Goal: Information Seeking & Learning: Learn about a topic

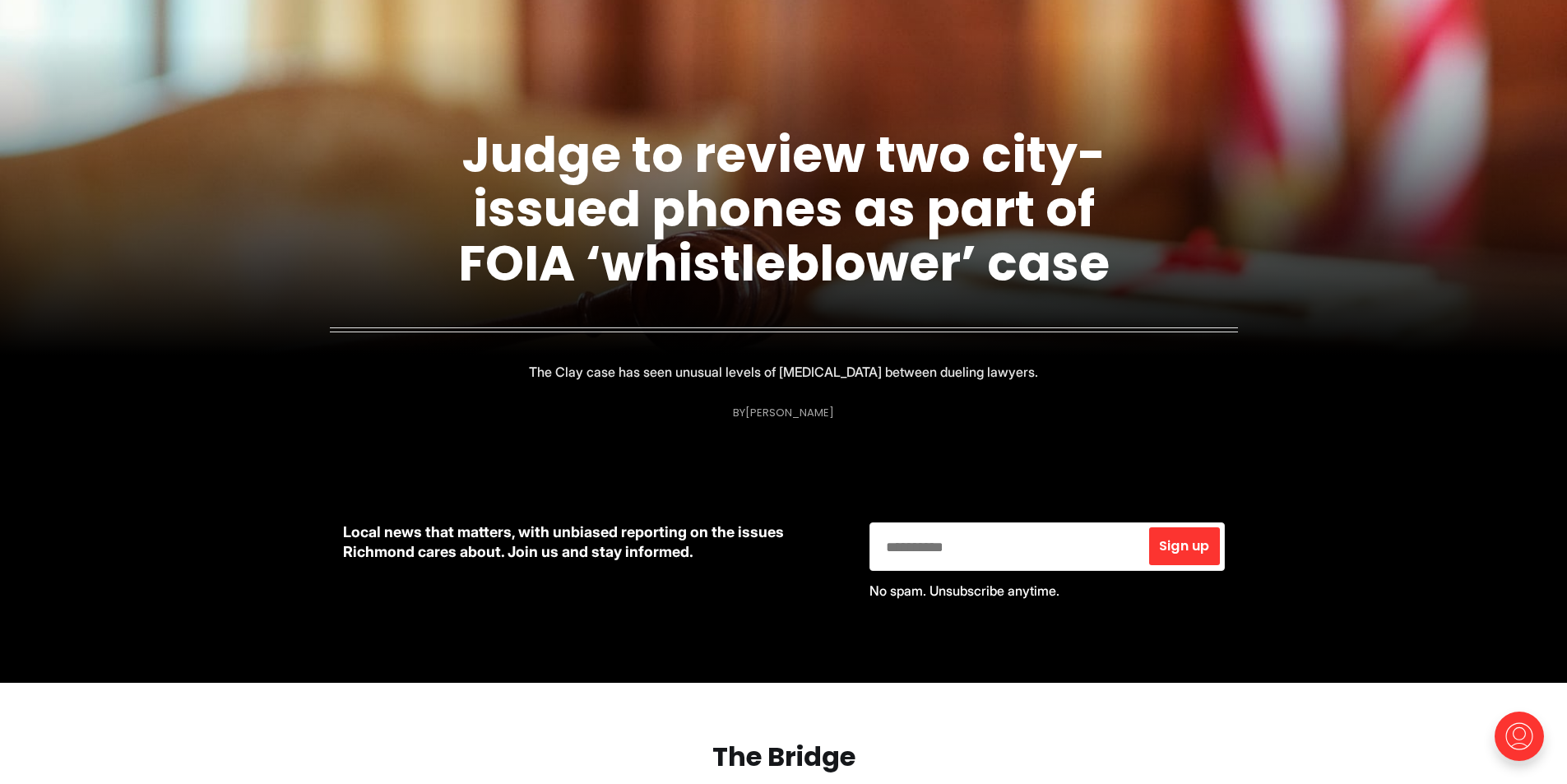
scroll to position [740, 0]
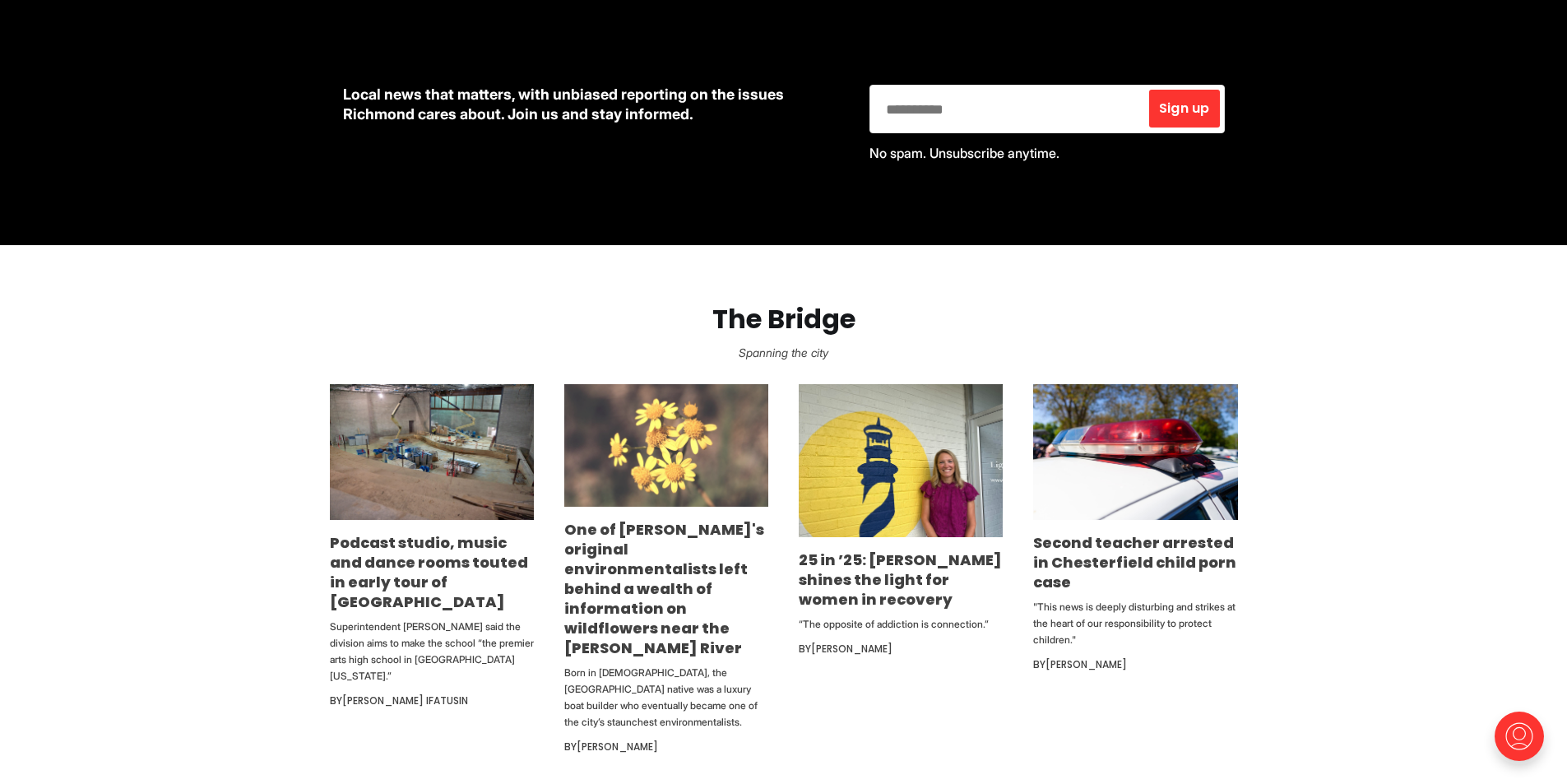
drag, startPoint x: 564, startPoint y: 544, endPoint x: 609, endPoint y: 501, distance: 62.2
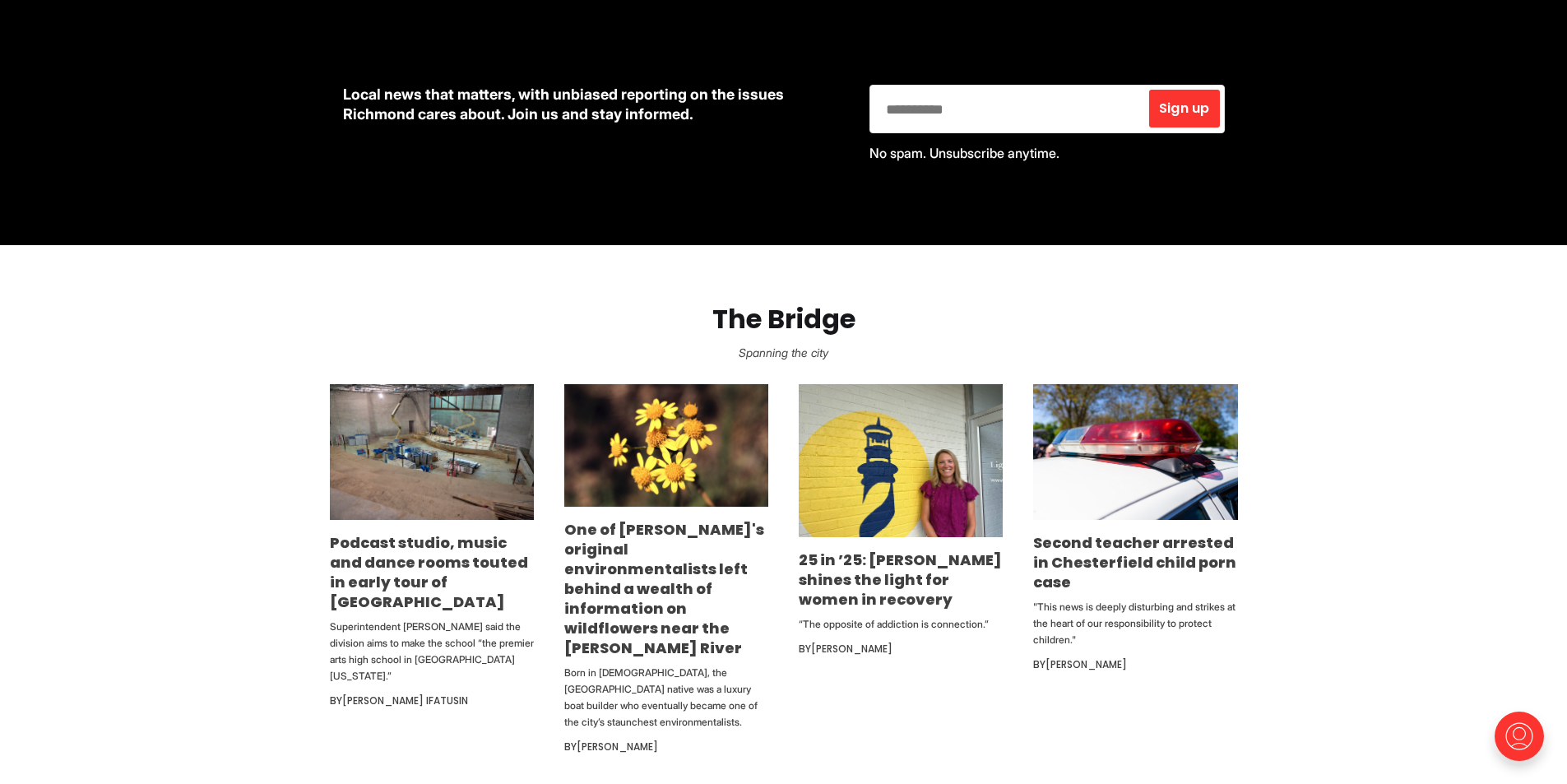
click at [1369, 510] on section "The Bridge Spanning the city Podcast studio, music and dance rooms touted in ea…" at bounding box center [784, 516] width 1567 height 543
drag, startPoint x: 1369, startPoint y: 510, endPoint x: 1336, endPoint y: 701, distance: 193.8
click at [1336, 701] on section "The Bridge Spanning the city Podcast studio, music and dance rooms touted in ea…" at bounding box center [784, 516] width 1567 height 543
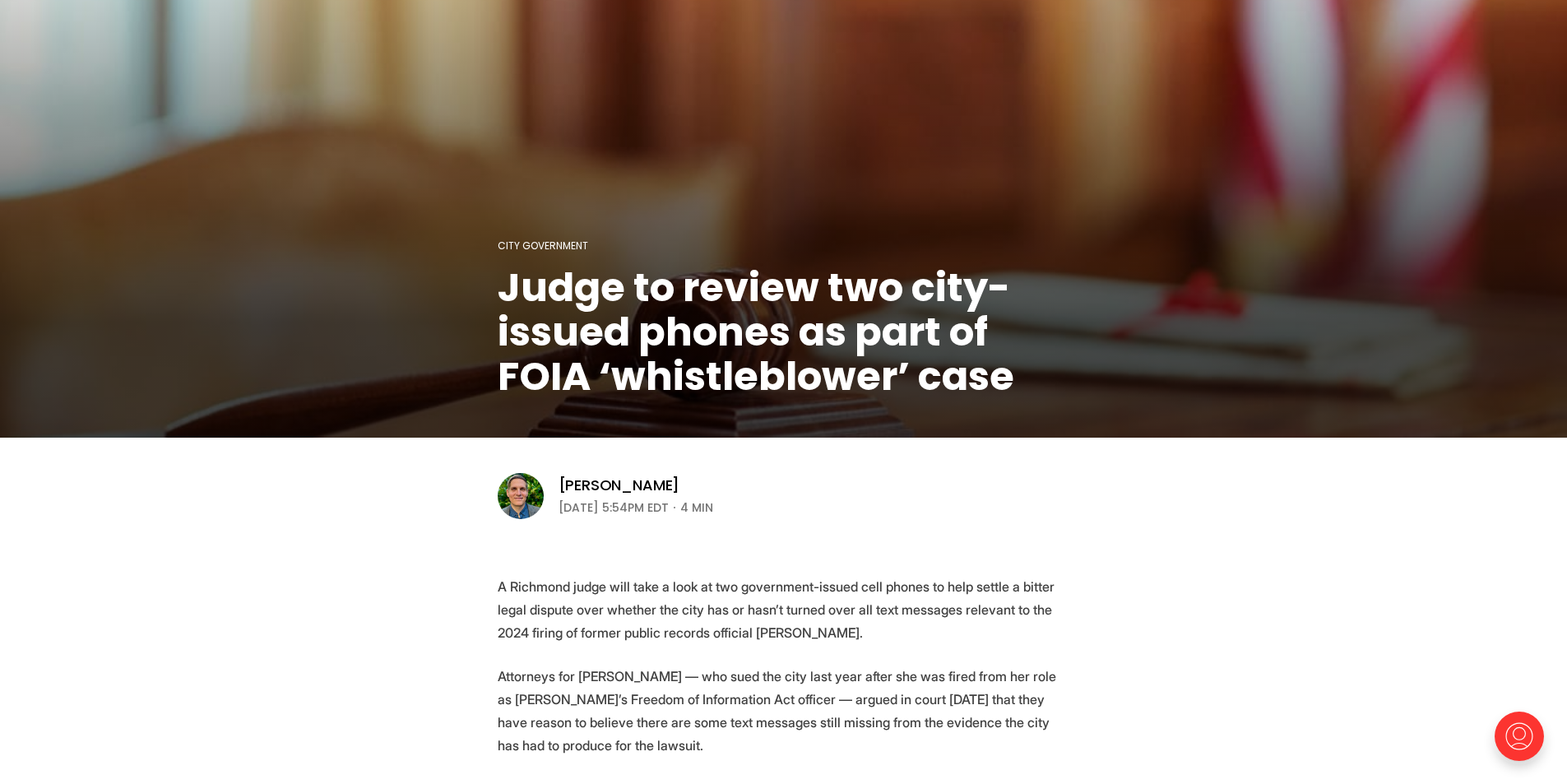
scroll to position [411, 0]
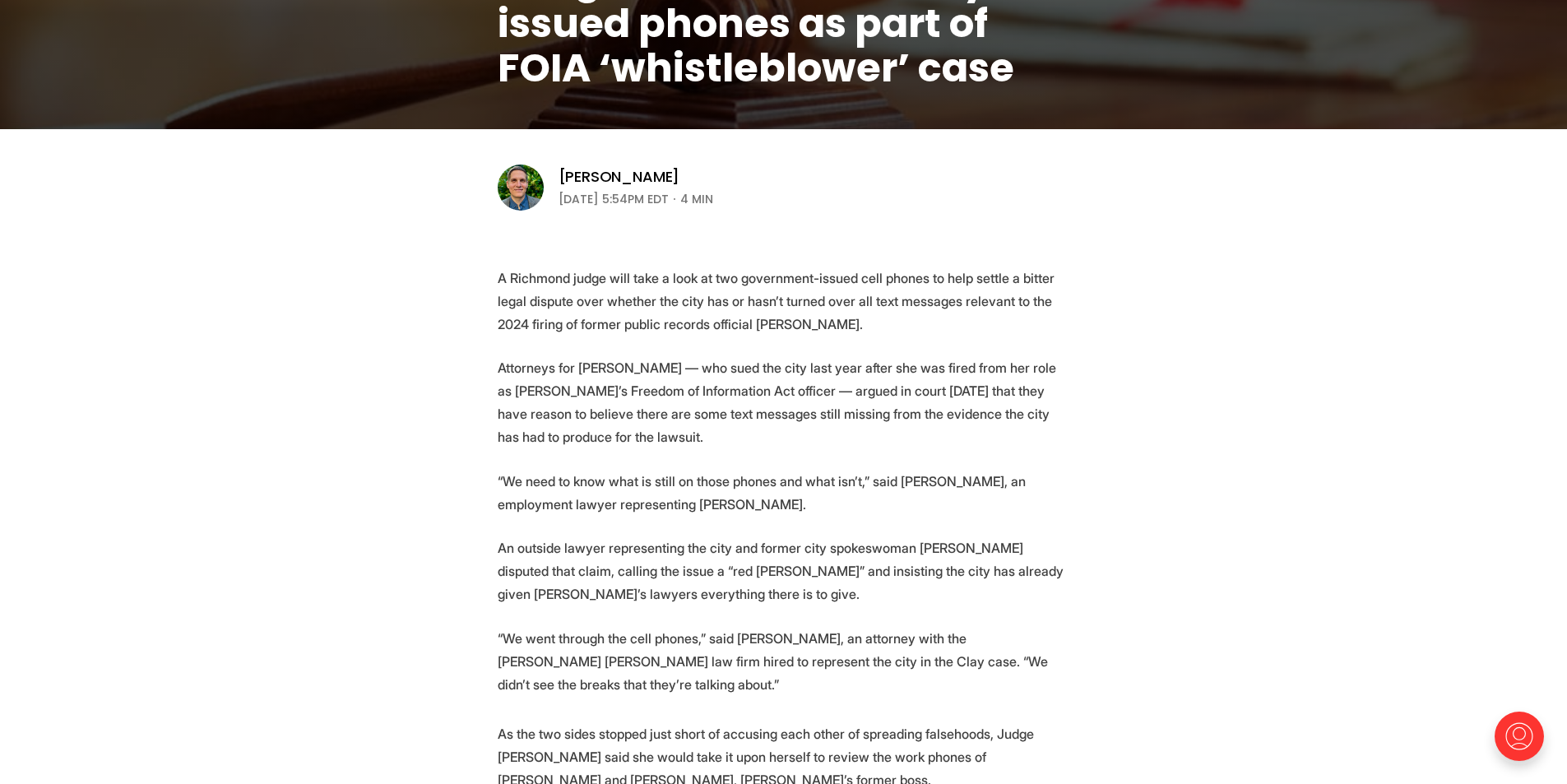
click at [797, 322] on p "A Richmond judge will take a look at two government-issued cell phones to help …" at bounding box center [784, 300] width 572 height 69
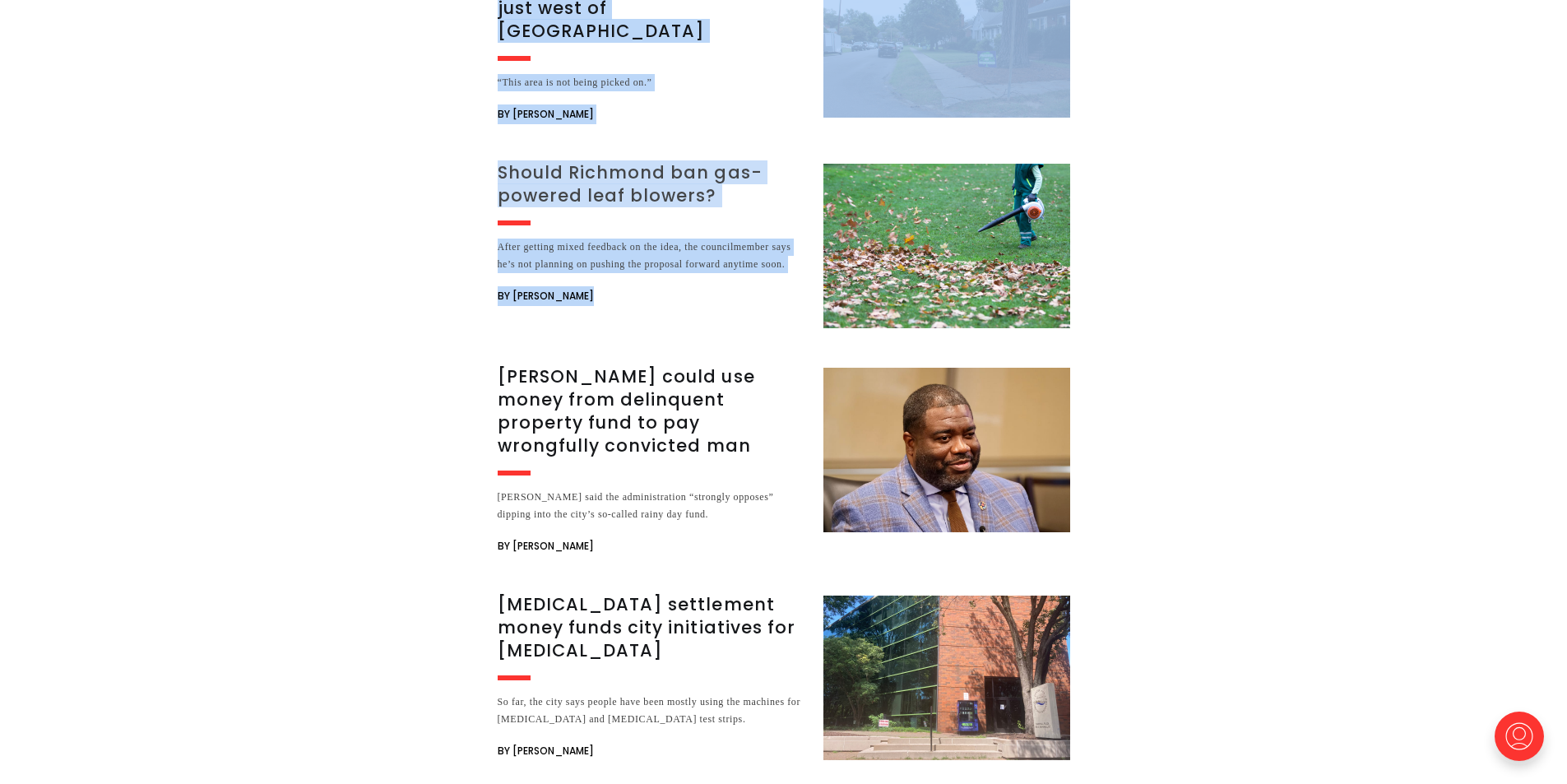
drag, startPoint x: 494, startPoint y: 274, endPoint x: 940, endPoint y: 131, distance: 468.4
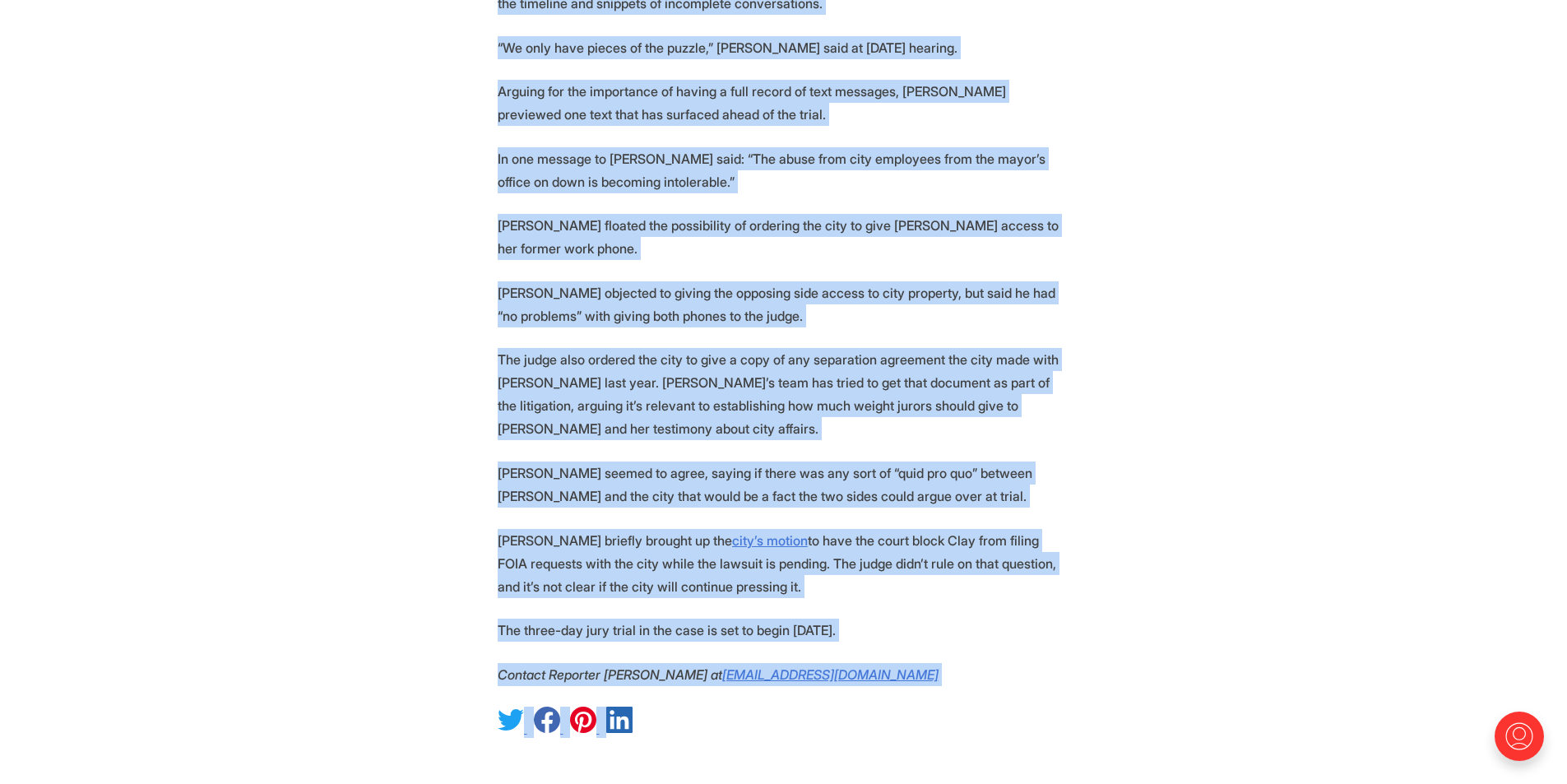
scroll to position [1715, 0]
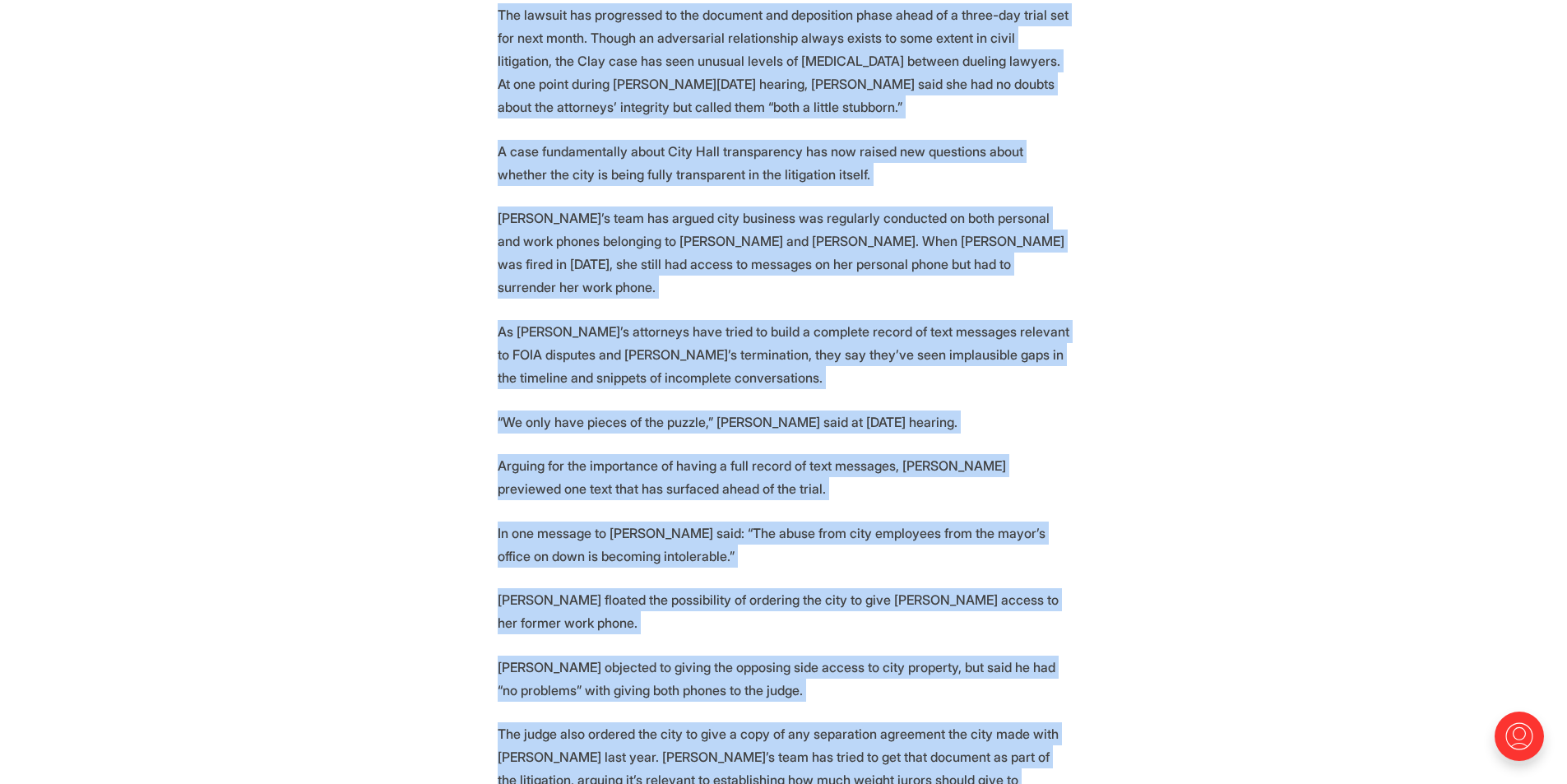
click at [847, 521] on p "In one message to Burks, Clay said: “The abuse from city employees from the may…" at bounding box center [784, 544] width 572 height 46
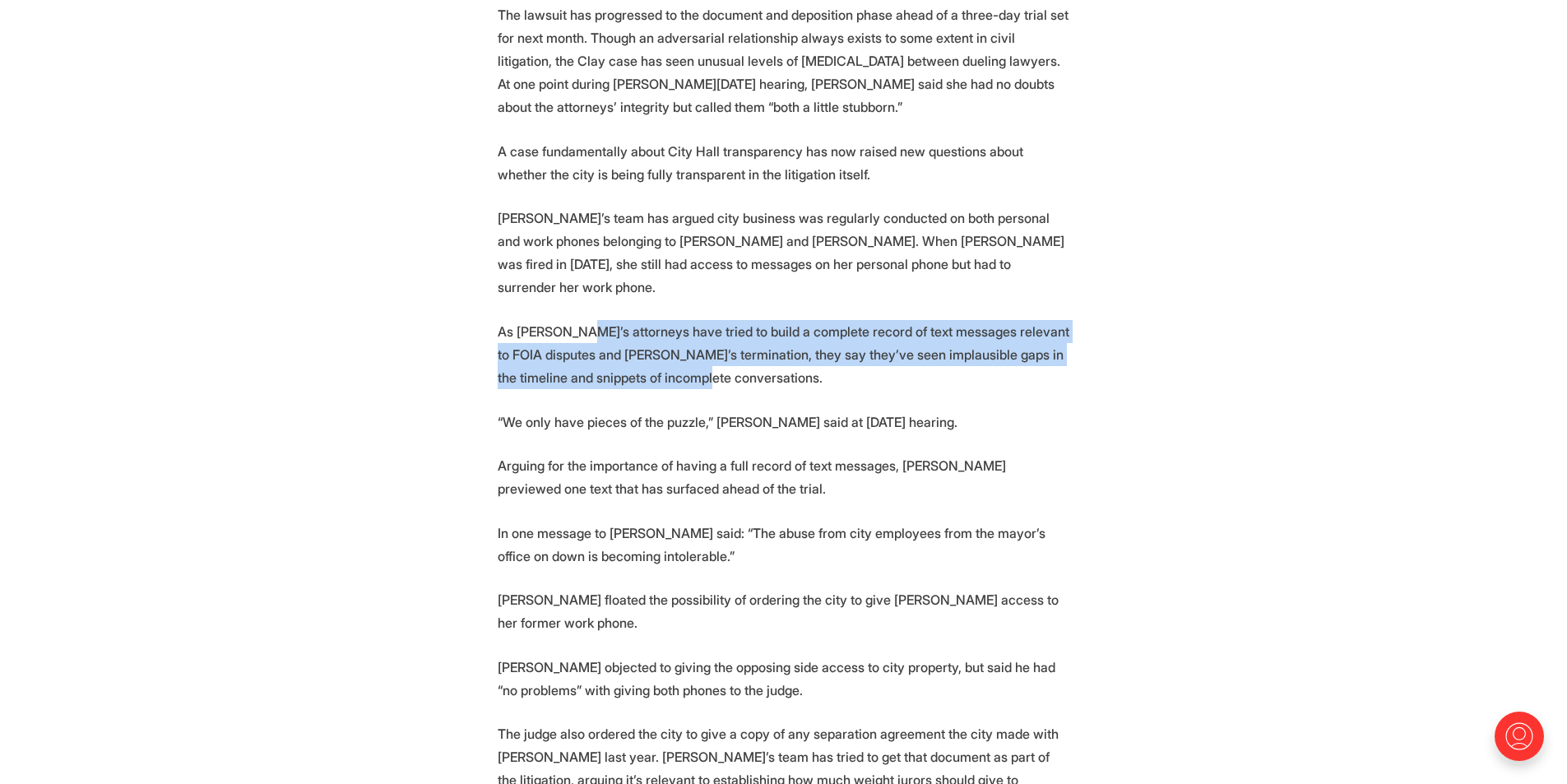
drag, startPoint x: 569, startPoint y: 291, endPoint x: 813, endPoint y: 322, distance: 246.0
click at [813, 322] on p "As Clay’s attorneys have tried to build a complete record of text messages rele…" at bounding box center [784, 353] width 572 height 69
click at [763, 352] on section "A Richmond judge will take a look at two government-issued cell phones to help …" at bounding box center [784, 26] width 1567 height 2170
click at [712, 332] on p "As Clay’s attorneys have tried to build a complete record of text messages rele…" at bounding box center [784, 353] width 572 height 69
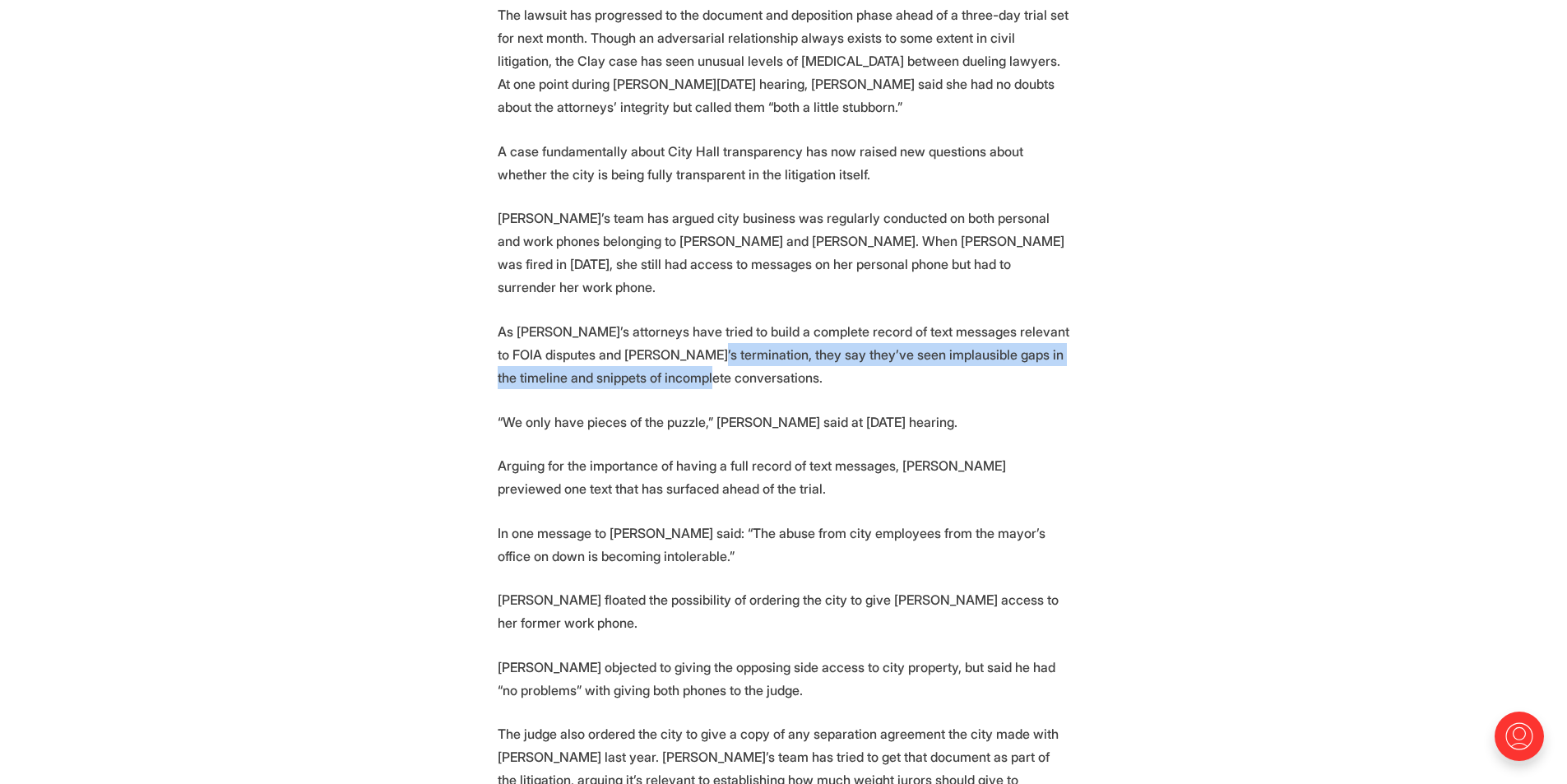
drag, startPoint x: 699, startPoint y: 314, endPoint x: 760, endPoint y: 342, distance: 67.1
click at [760, 342] on p "As Clay’s attorneys have tried to build a complete record of text messages rele…" at bounding box center [784, 353] width 572 height 69
click at [789, 353] on section "A Richmond judge will take a look at two government-issued cell phones to help …" at bounding box center [784, 26] width 1567 height 2170
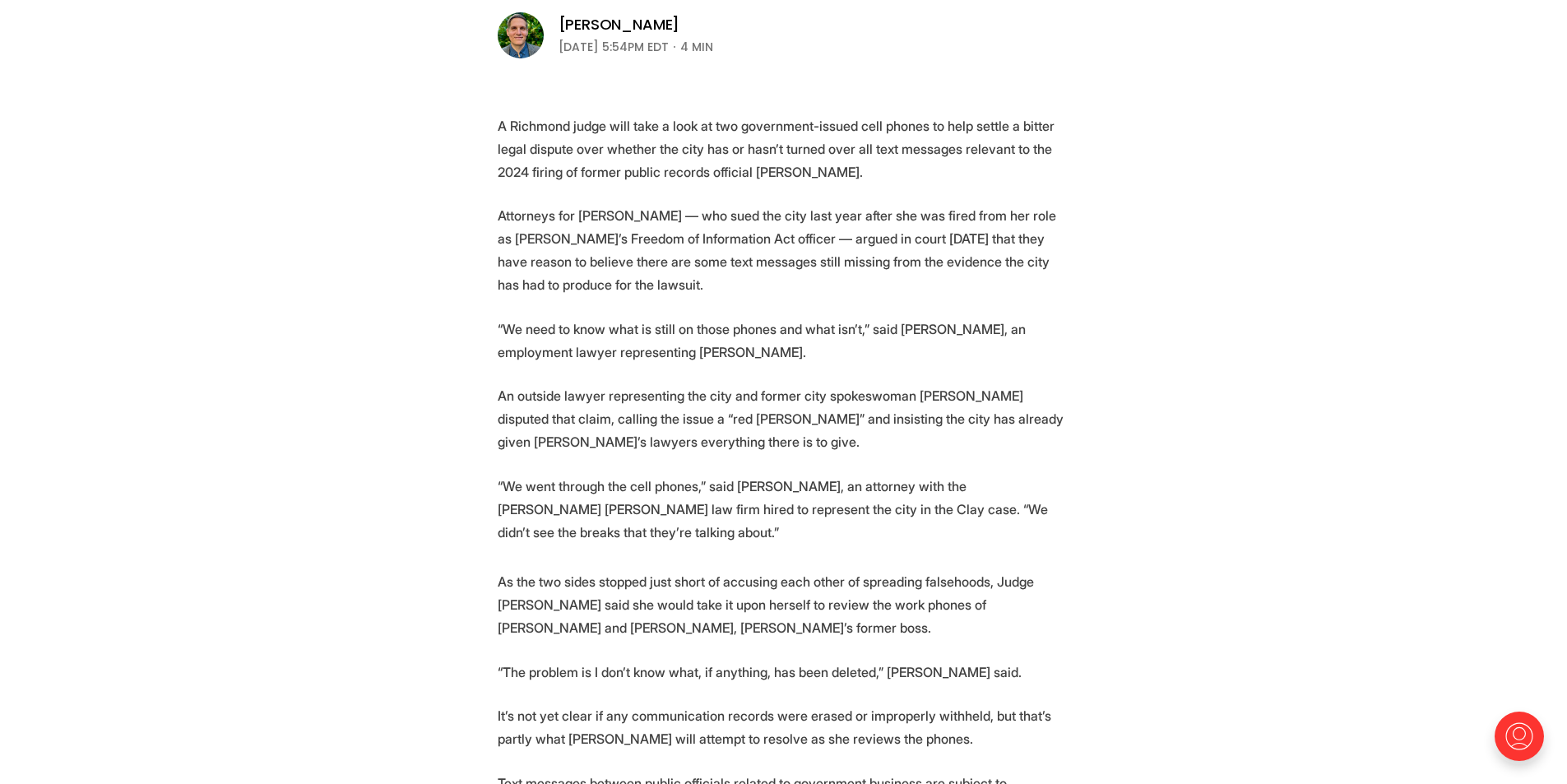
scroll to position [646, 0]
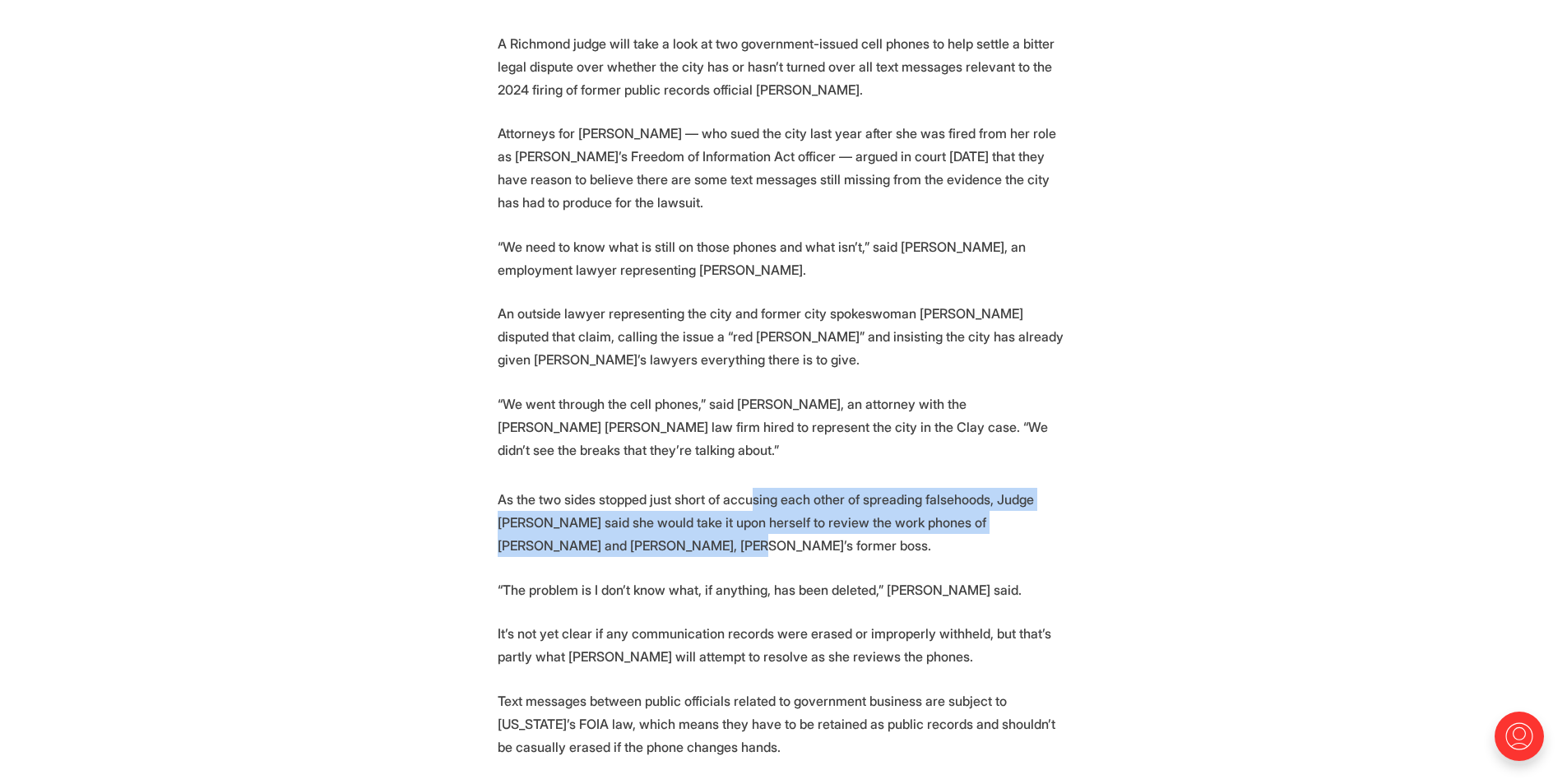
drag, startPoint x: 748, startPoint y: 494, endPoint x: 771, endPoint y: 548, distance: 58.7
click at [771, 548] on p "As the two sides stopped just short of accusing each other of spreading falseho…" at bounding box center [784, 521] width 572 height 69
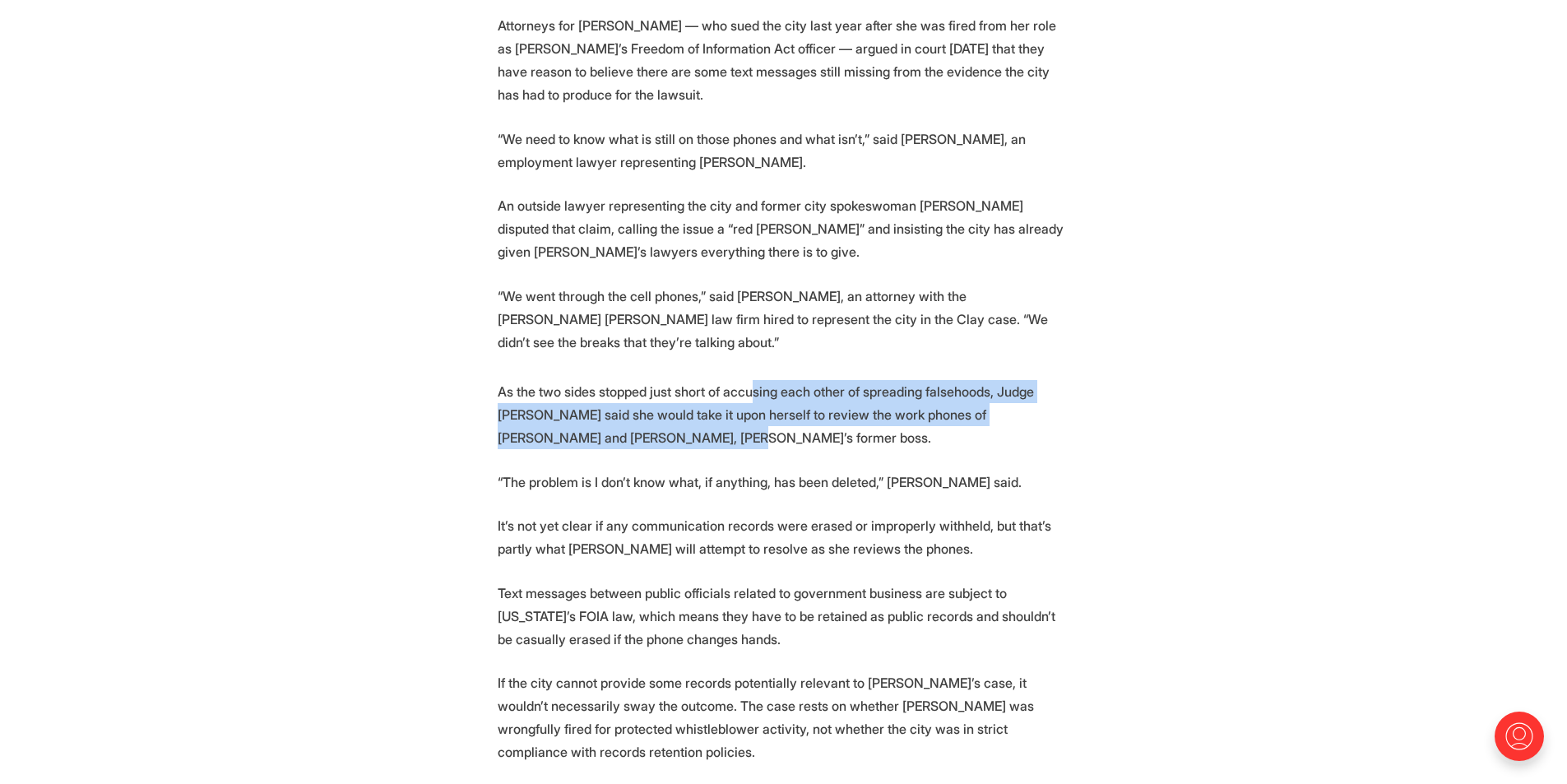
scroll to position [975, 0]
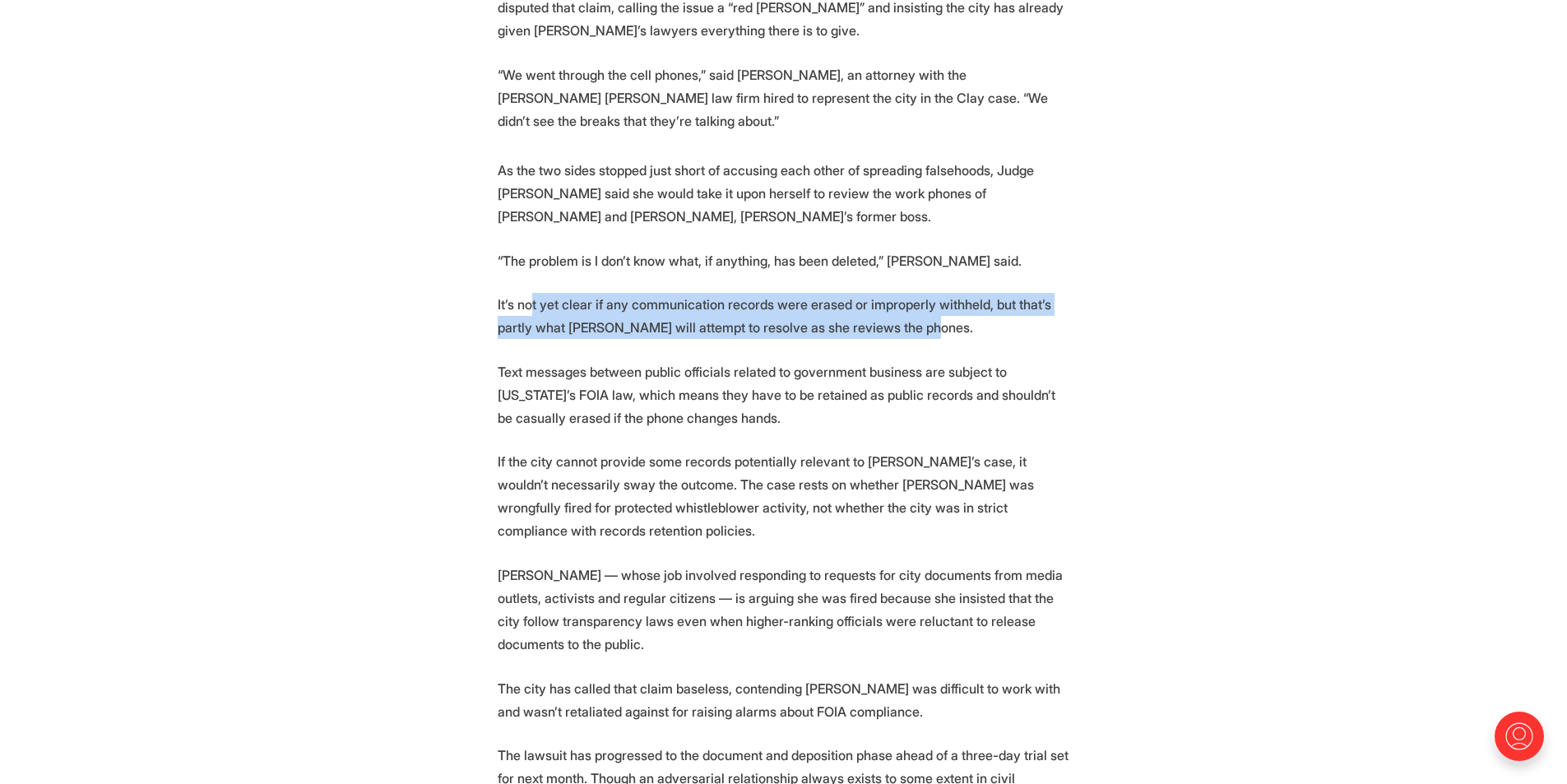
drag, startPoint x: 534, startPoint y: 305, endPoint x: 877, endPoint y: 317, distance: 343.2
click at [877, 317] on p "It’s not yet clear if any communication records were erased or improperly withh…" at bounding box center [784, 315] width 572 height 46
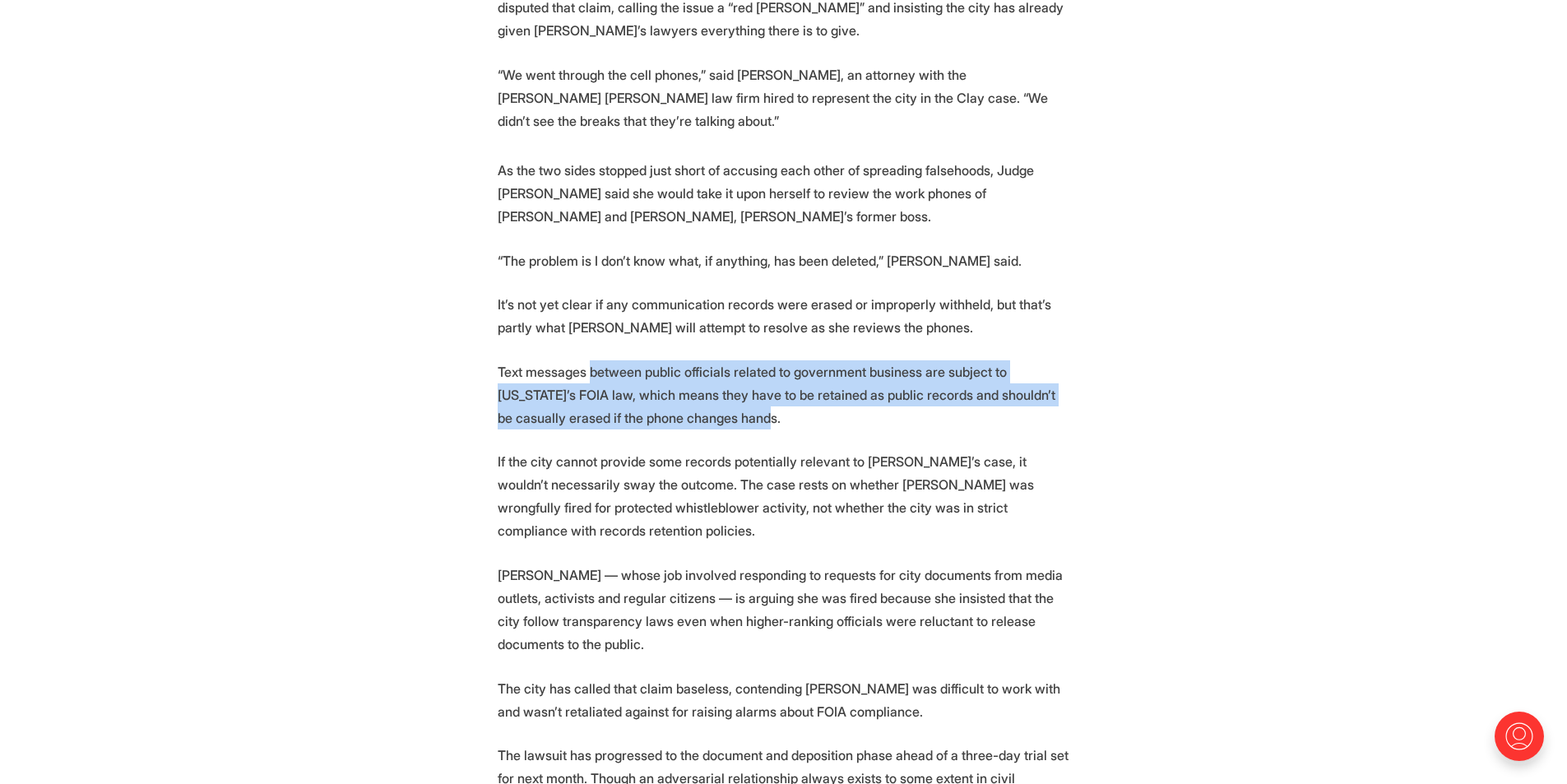
drag, startPoint x: 589, startPoint y: 371, endPoint x: 734, endPoint y: 409, distance: 149.9
click at [734, 409] on p "Text messages between public officials related to government business are subje…" at bounding box center [784, 394] width 572 height 69
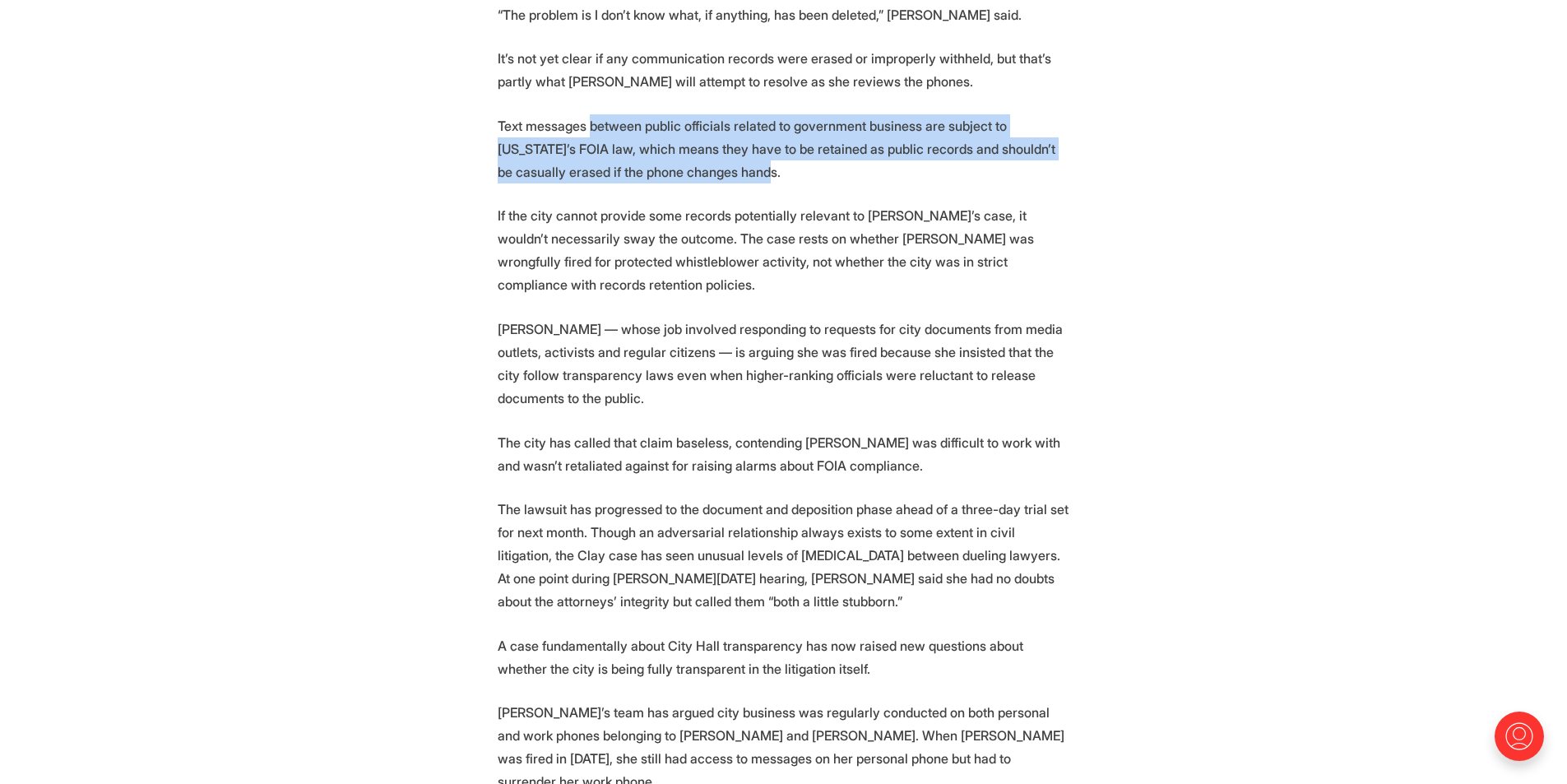
scroll to position [1221, 0]
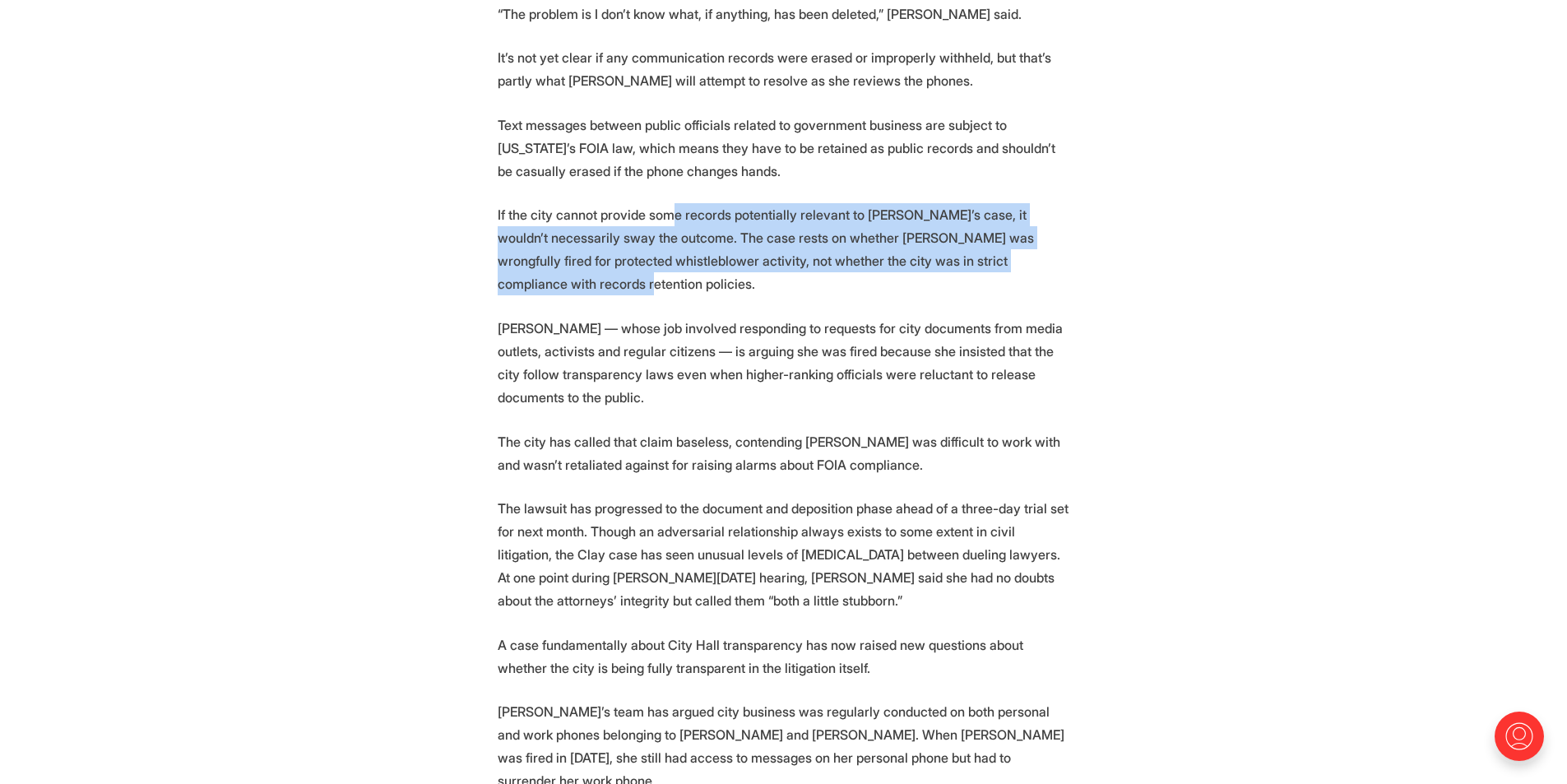
drag, startPoint x: 672, startPoint y: 214, endPoint x: 1090, endPoint y: 265, distance: 421.1
click at [1090, 265] on section "A Richmond judge will take a look at two government-issued cell phones to help …" at bounding box center [784, 520] width 1567 height 2170
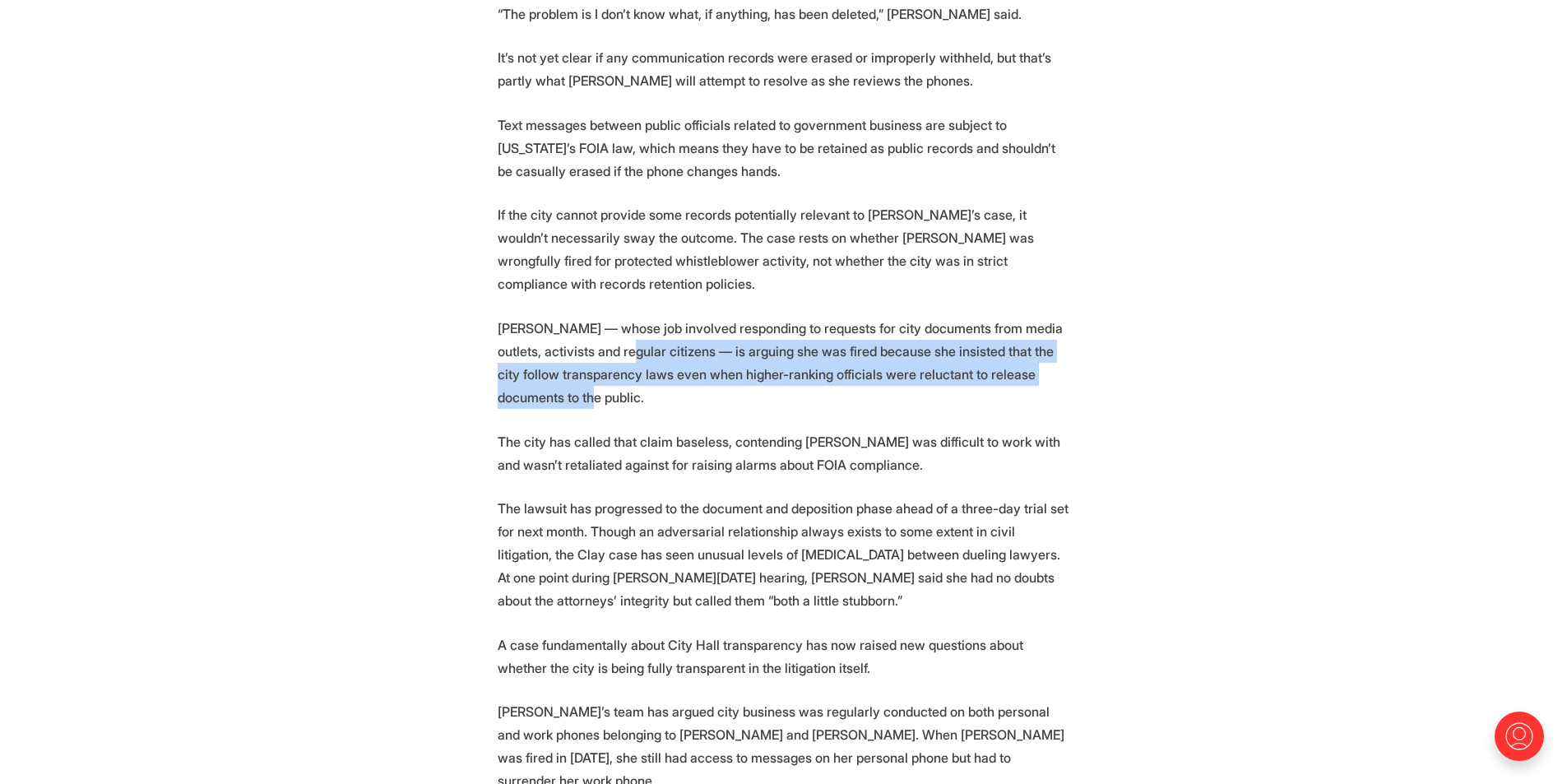
drag, startPoint x: 582, startPoint y: 332, endPoint x: 1005, endPoint y: 385, distance: 426.3
click at [1005, 385] on p "Clay — whose job involved responding to requests for city documents from media …" at bounding box center [784, 362] width 572 height 92
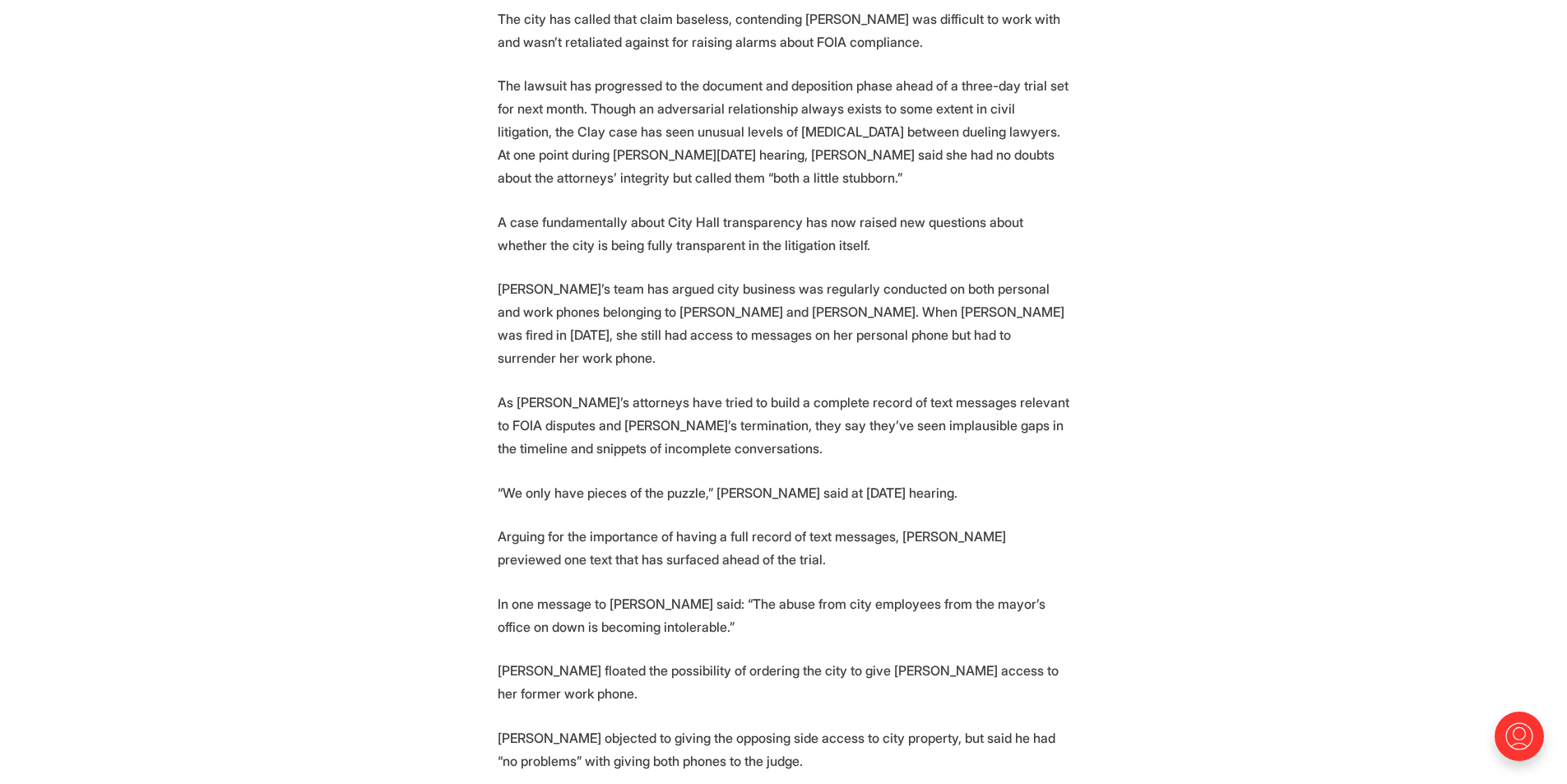
scroll to position [1550, 0]
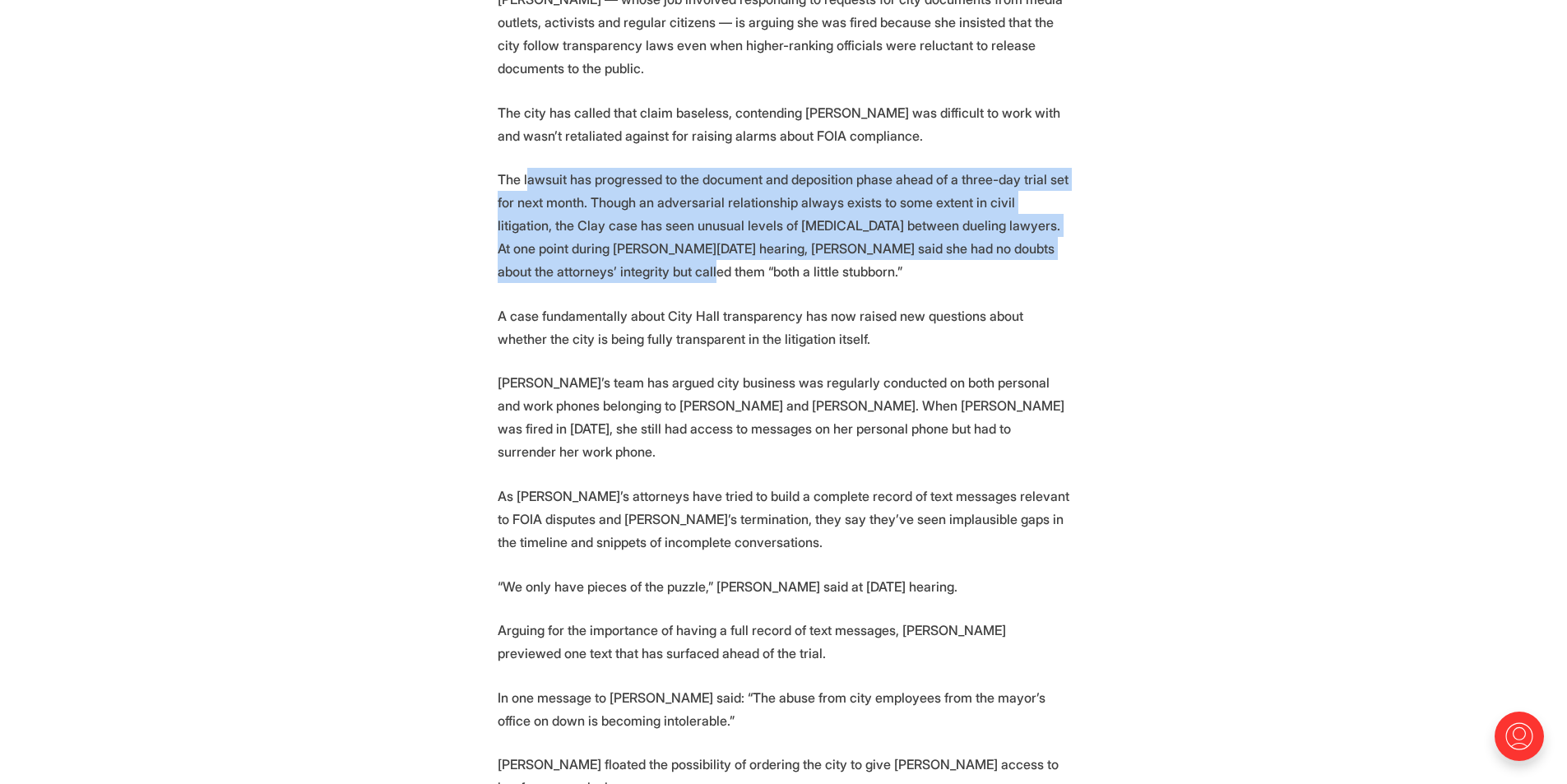
drag, startPoint x: 530, startPoint y: 156, endPoint x: 559, endPoint y: 256, distance: 104.1
click at [559, 256] on p "The lawsuit has progressed to the document and deposition phase ahead of a thre…" at bounding box center [784, 225] width 572 height 115
click at [560, 190] on p "The lawsuit has progressed to the document and deposition phase ahead of a thre…" at bounding box center [784, 225] width 572 height 115
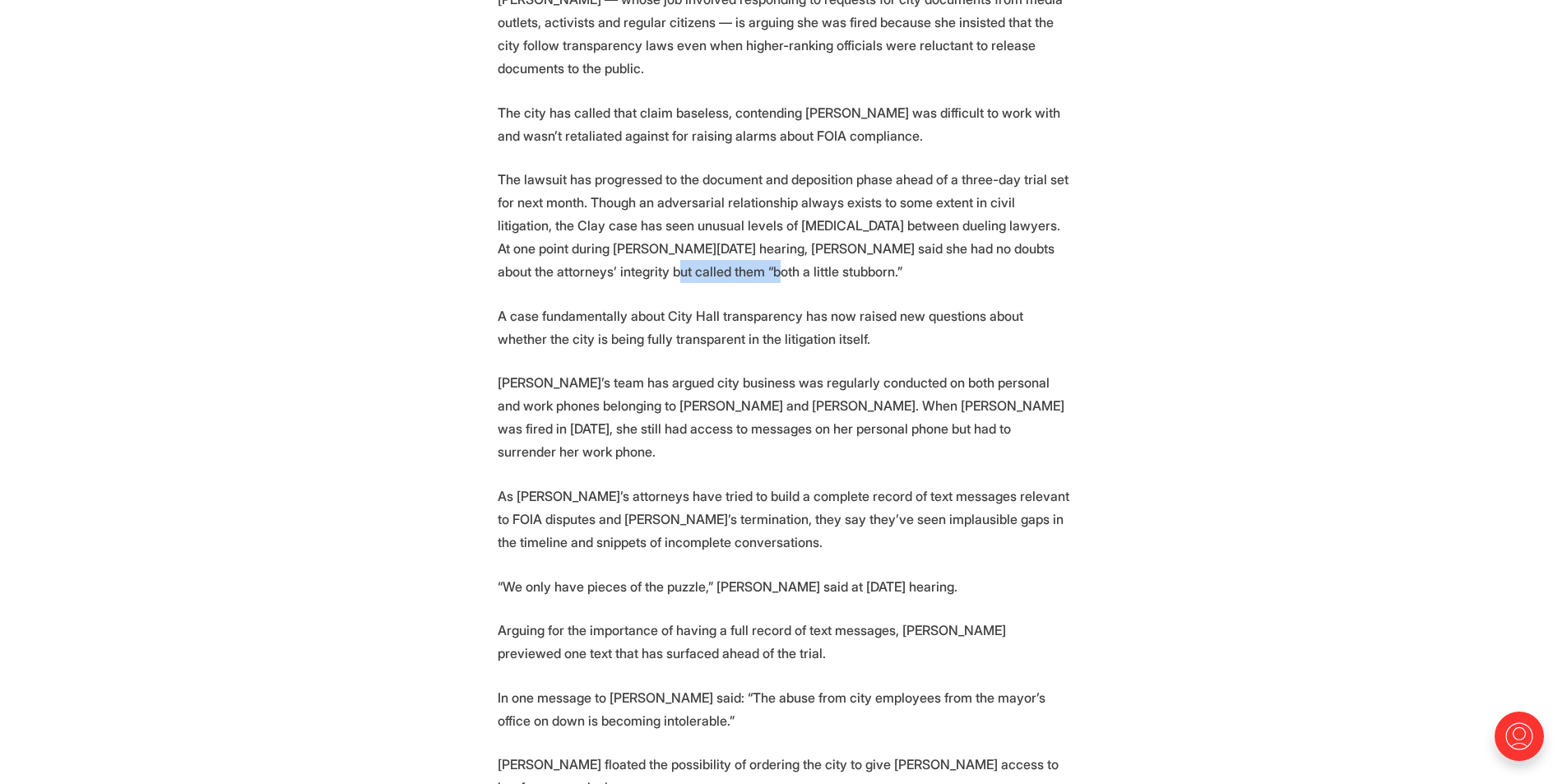
drag, startPoint x: 530, startPoint y: 247, endPoint x: 619, endPoint y: 248, distance: 89.0
click at [619, 248] on p "The lawsuit has progressed to the document and deposition phase ahead of a thre…" at bounding box center [784, 225] width 572 height 115
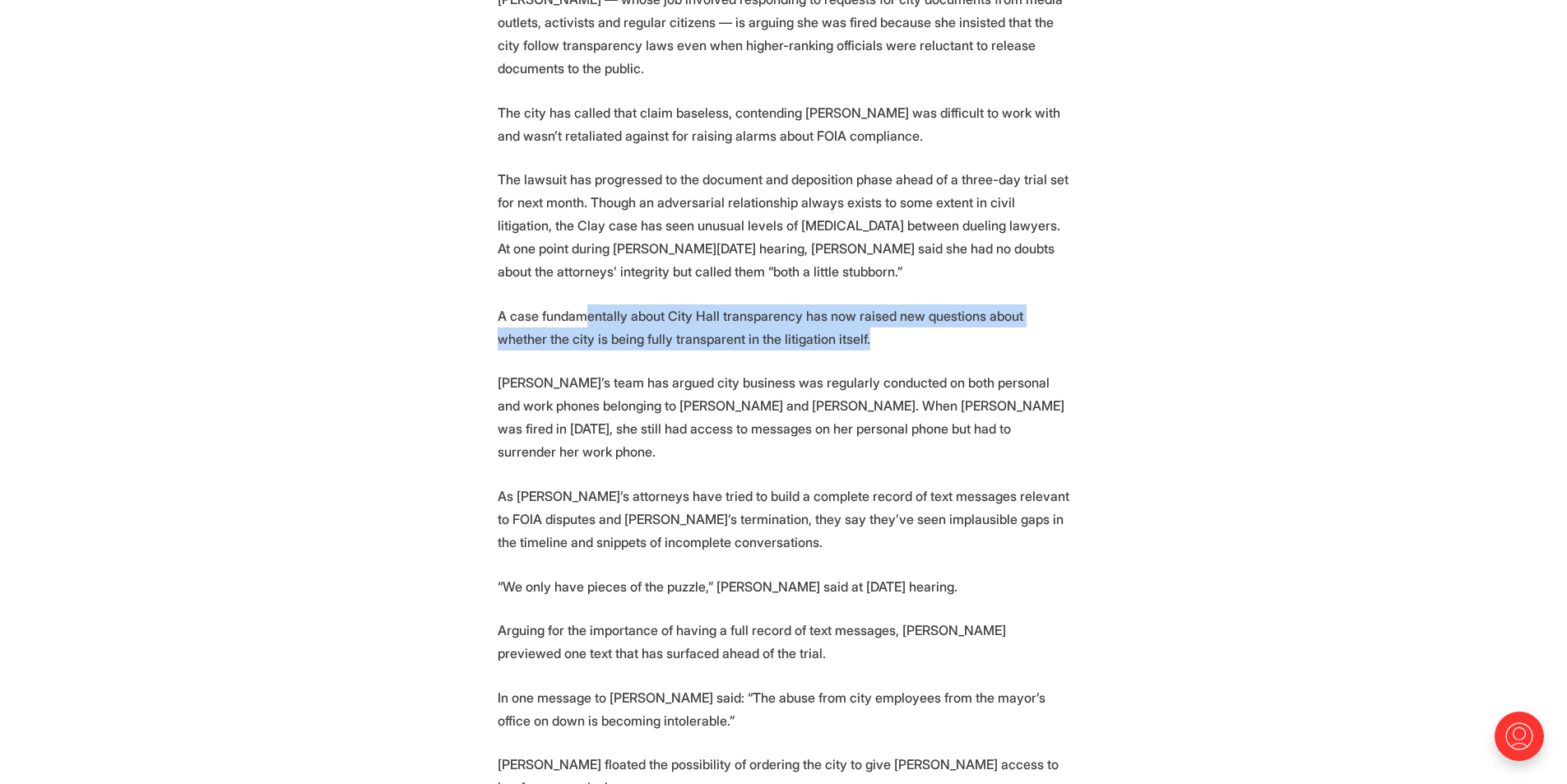
drag, startPoint x: 579, startPoint y: 296, endPoint x: 862, endPoint y: 320, distance: 284.0
click at [862, 320] on p "A case fundamentally about City Hall transparency has now raised new questions …" at bounding box center [784, 327] width 572 height 46
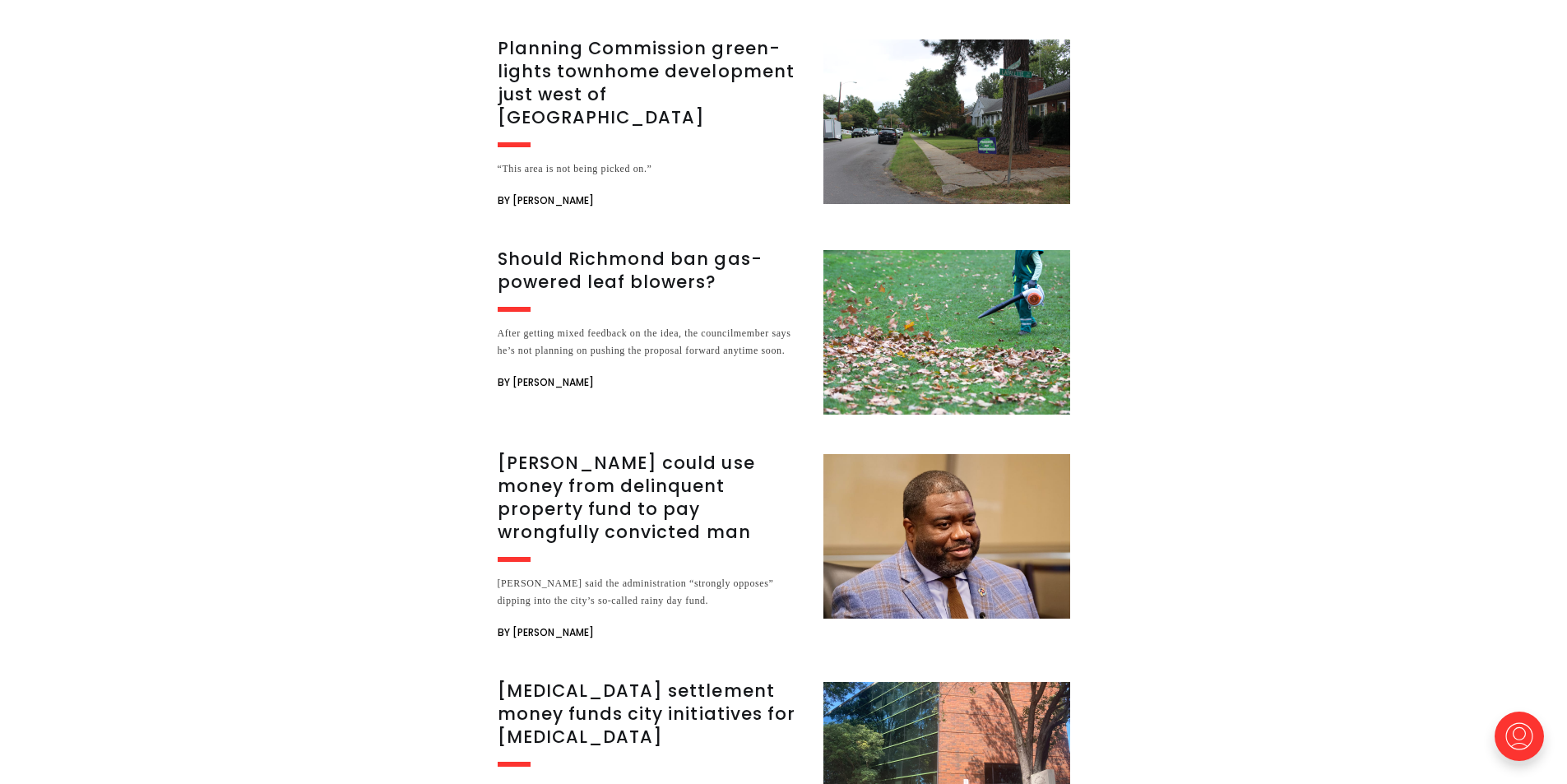
scroll to position [3030, 0]
